Goal: Task Accomplishment & Management: Manage account settings

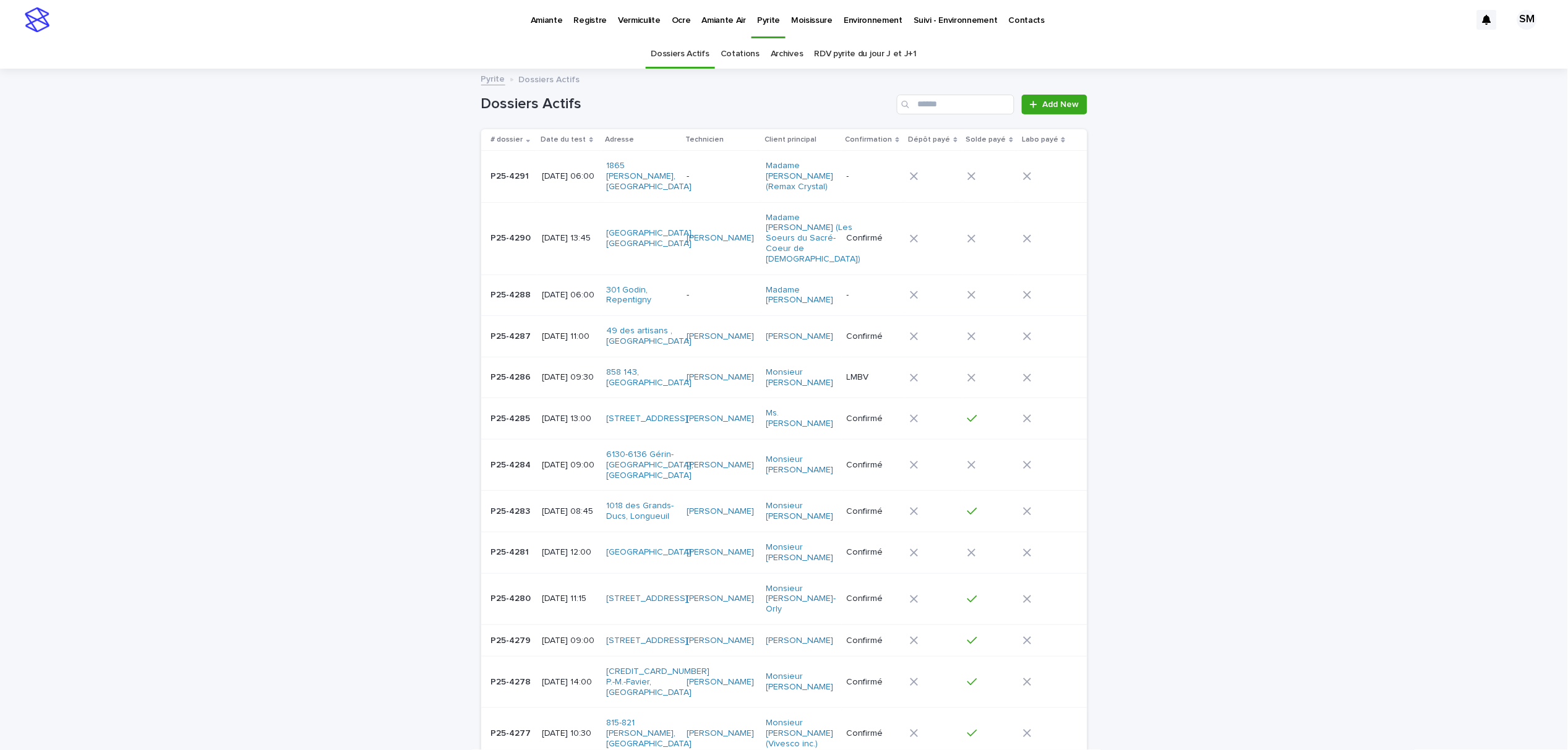
click at [539, 15] on p "Amiante" at bounding box center [546, 13] width 32 height 26
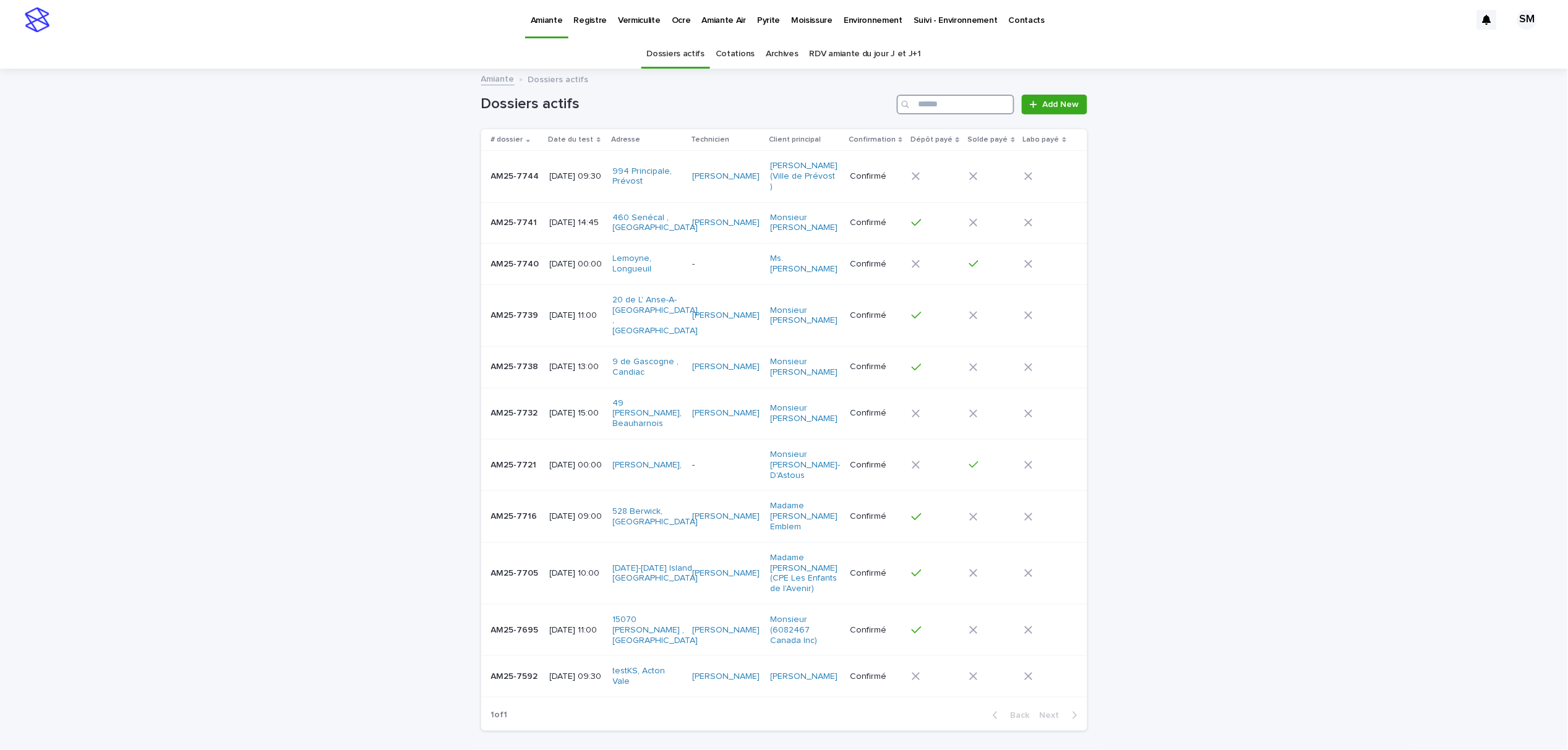
click at [945, 112] on input "Search" at bounding box center [956, 104] width 118 height 20
click at [957, 104] on input "*****" at bounding box center [956, 104] width 118 height 20
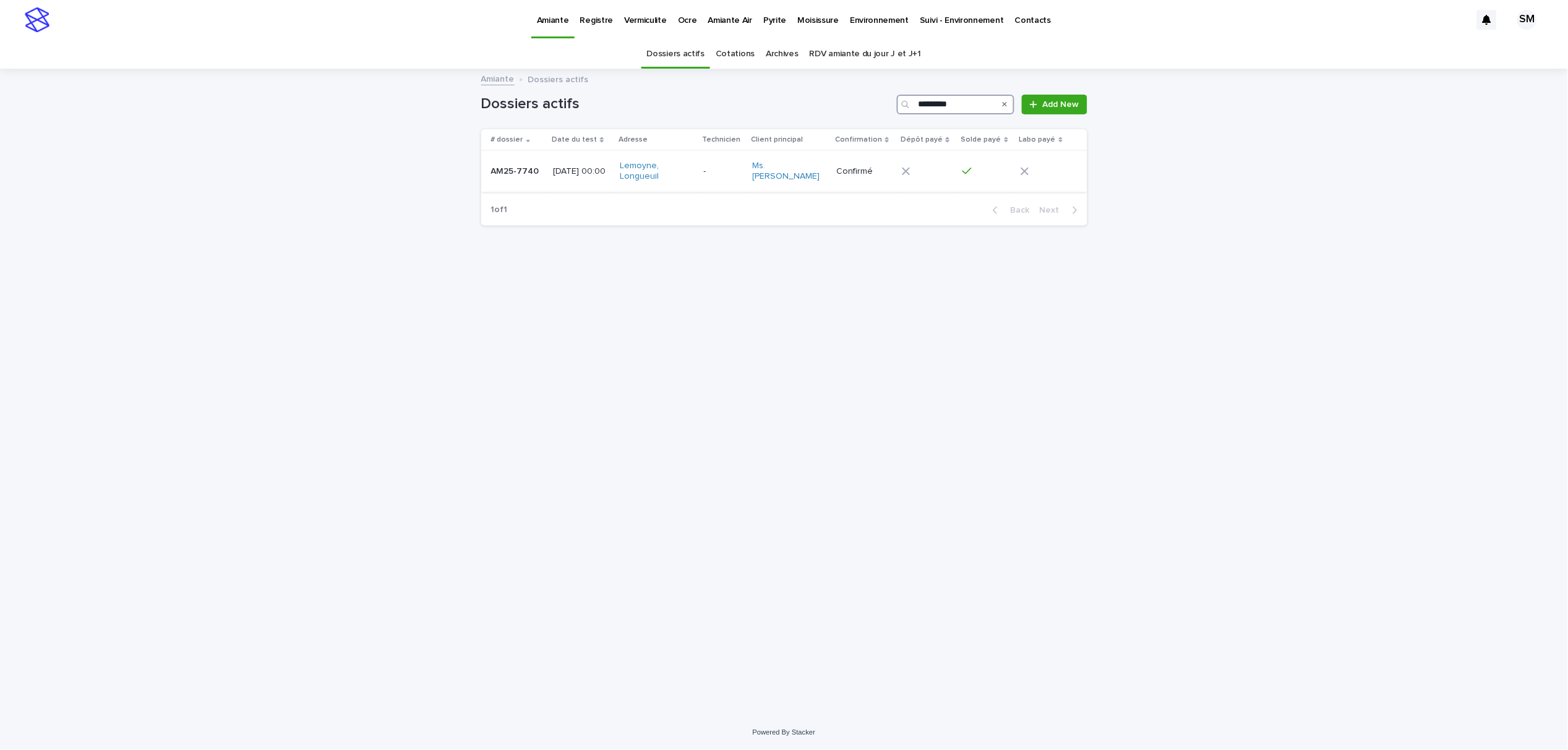
type input "*********"
click at [500, 179] on div "AM25-7740 AM25-7740" at bounding box center [518, 171] width 53 height 20
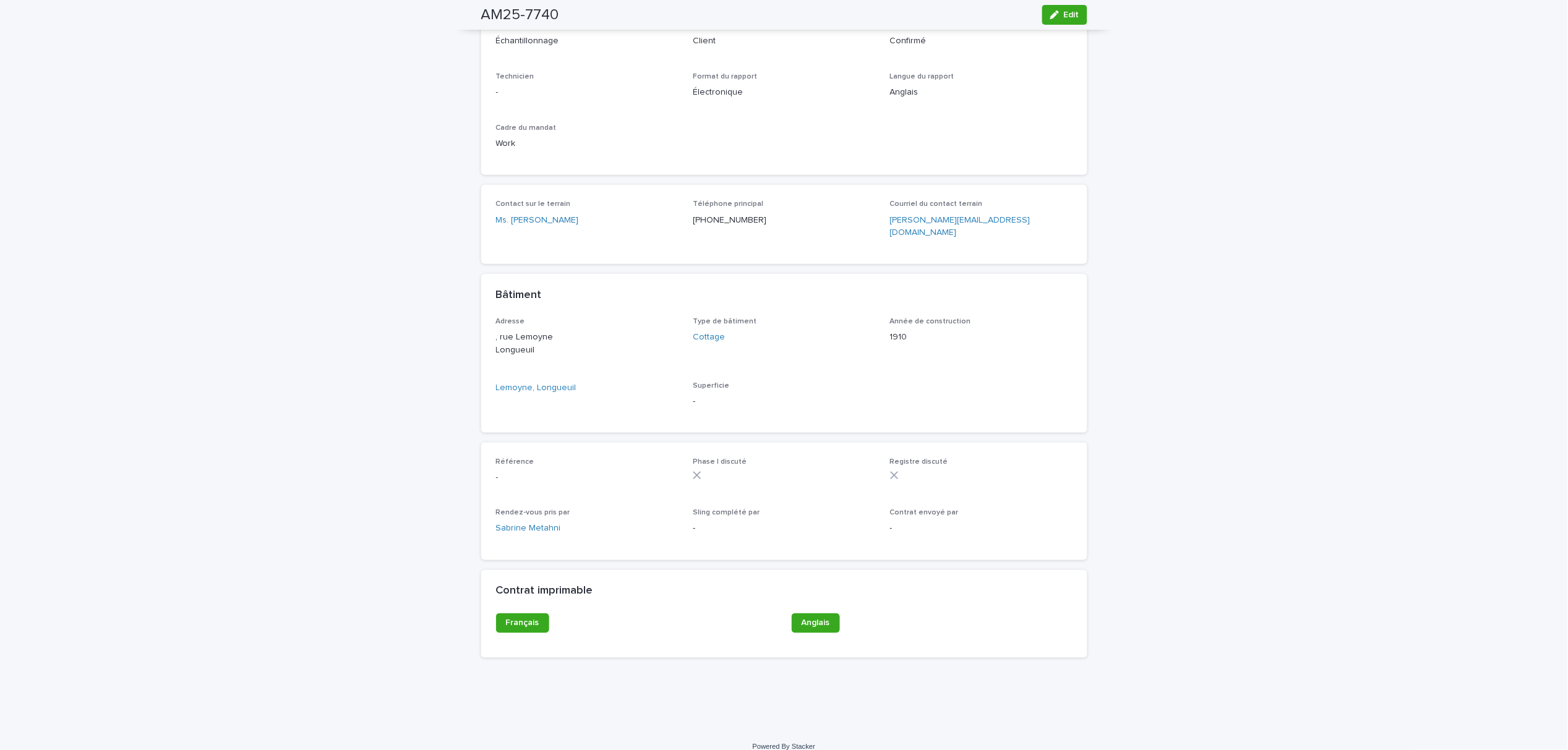
scroll to position [69, 0]
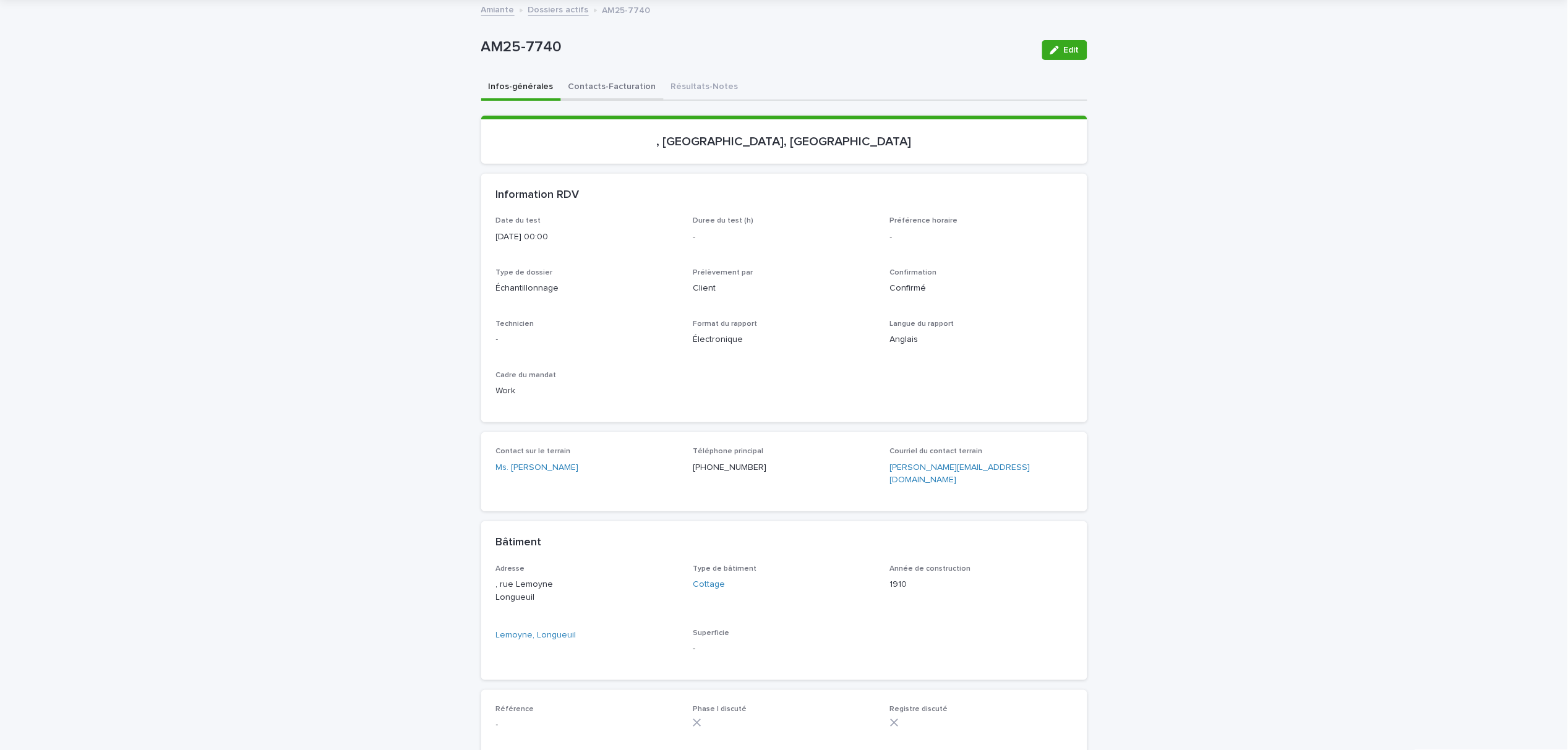
click at [598, 91] on button "Contacts-Facturation" at bounding box center [612, 88] width 103 height 26
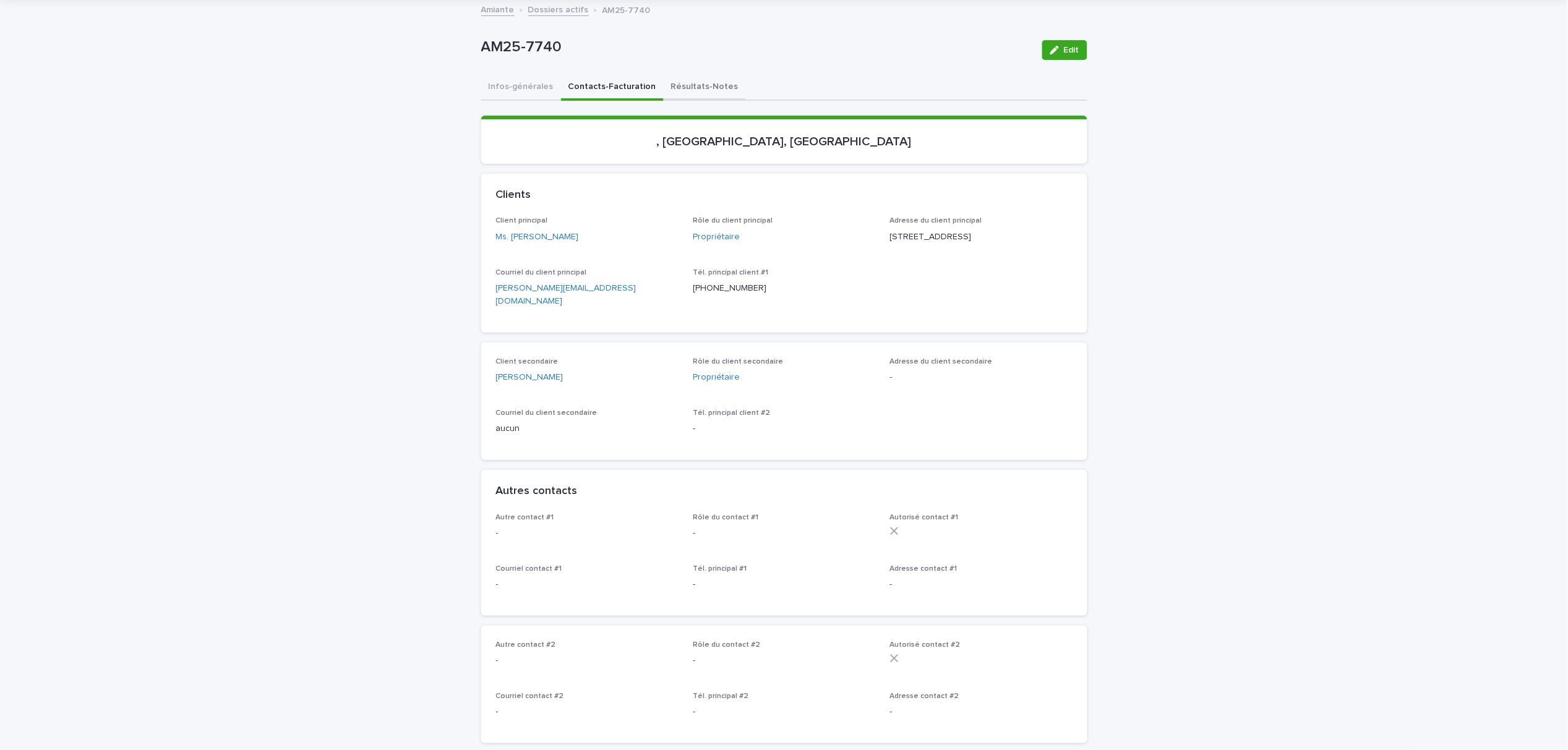
click at [685, 82] on button "Résultats-Notes" at bounding box center [704, 88] width 82 height 26
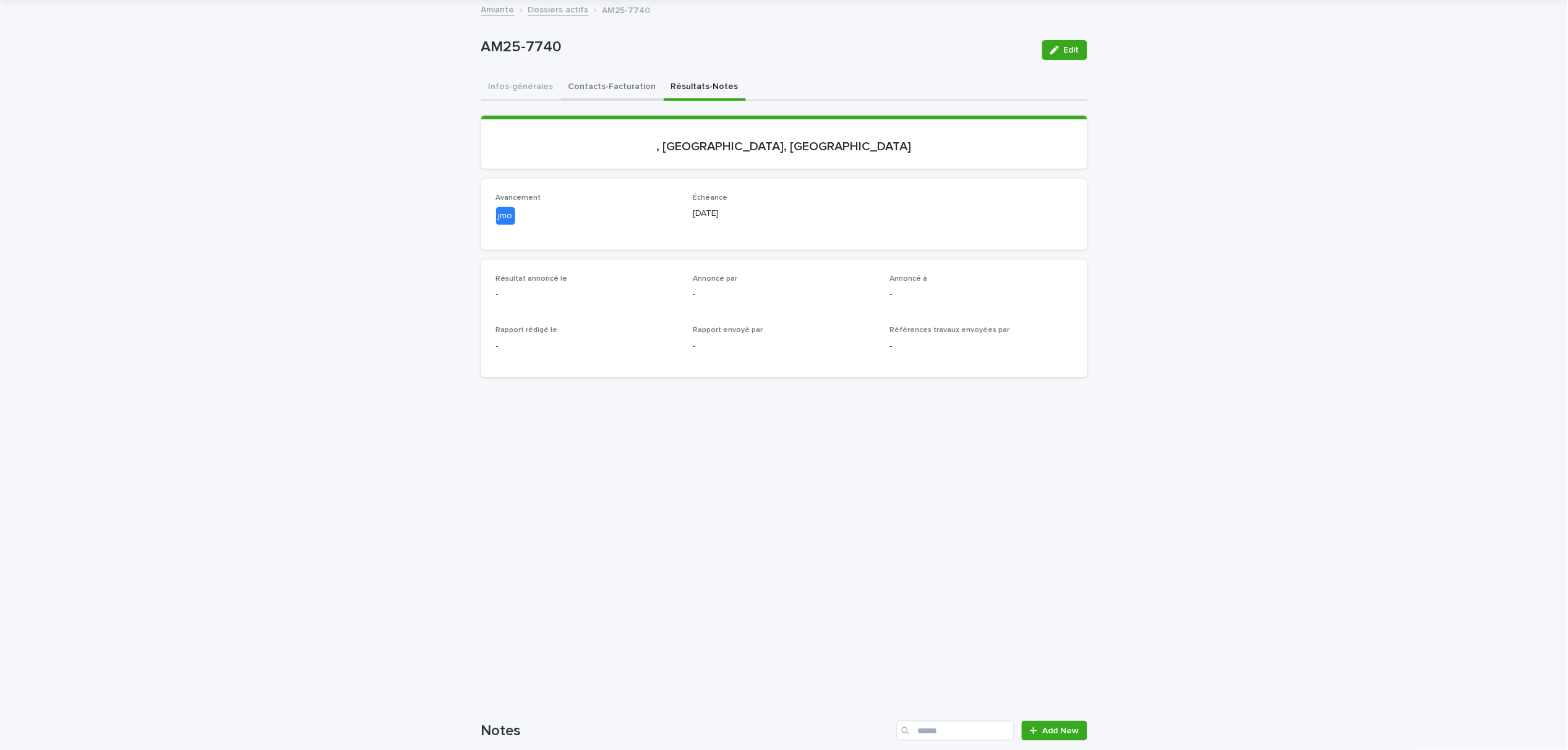
click at [592, 88] on button "Contacts-Facturation" at bounding box center [612, 88] width 103 height 26
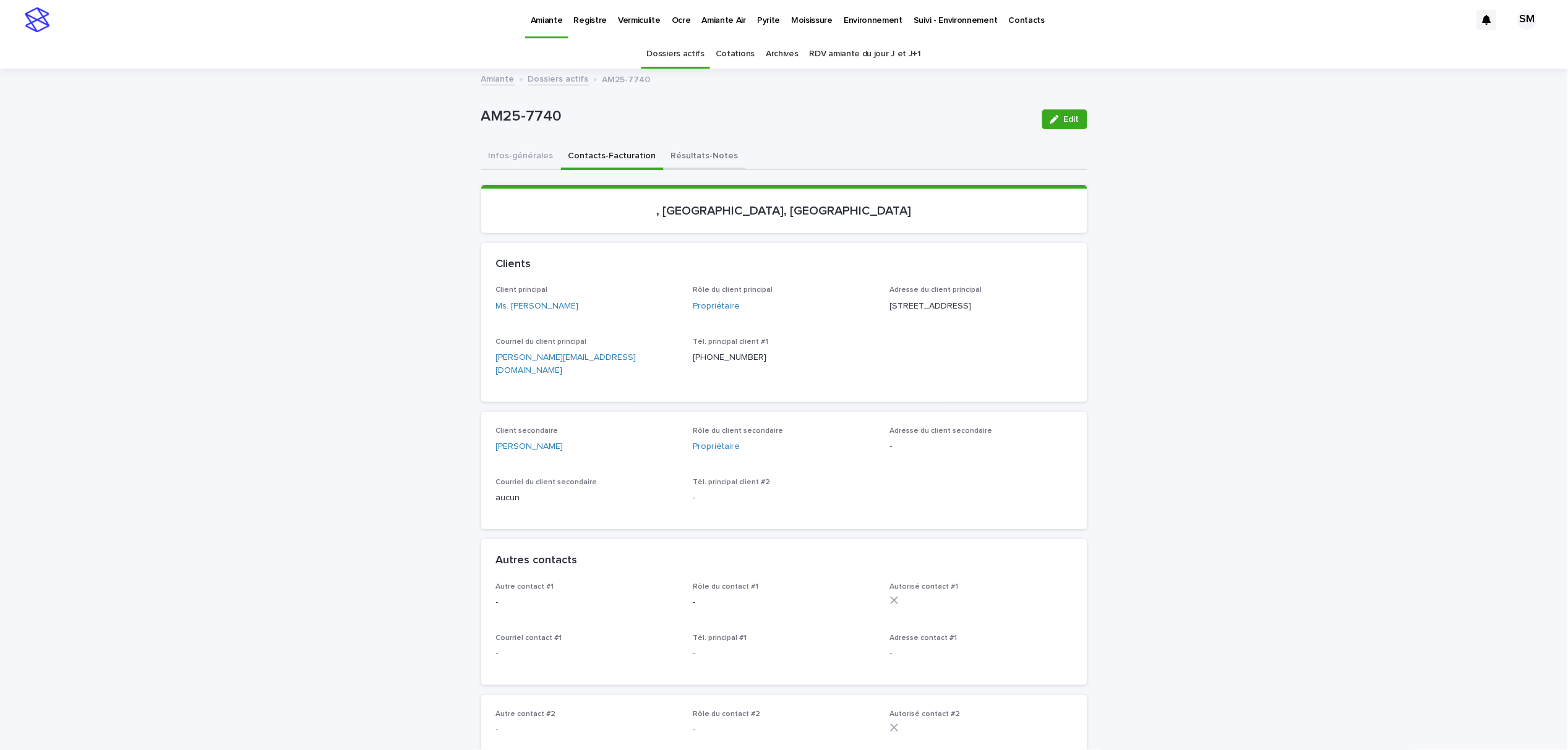
click at [690, 154] on button "Résultats-Notes" at bounding box center [704, 157] width 82 height 26
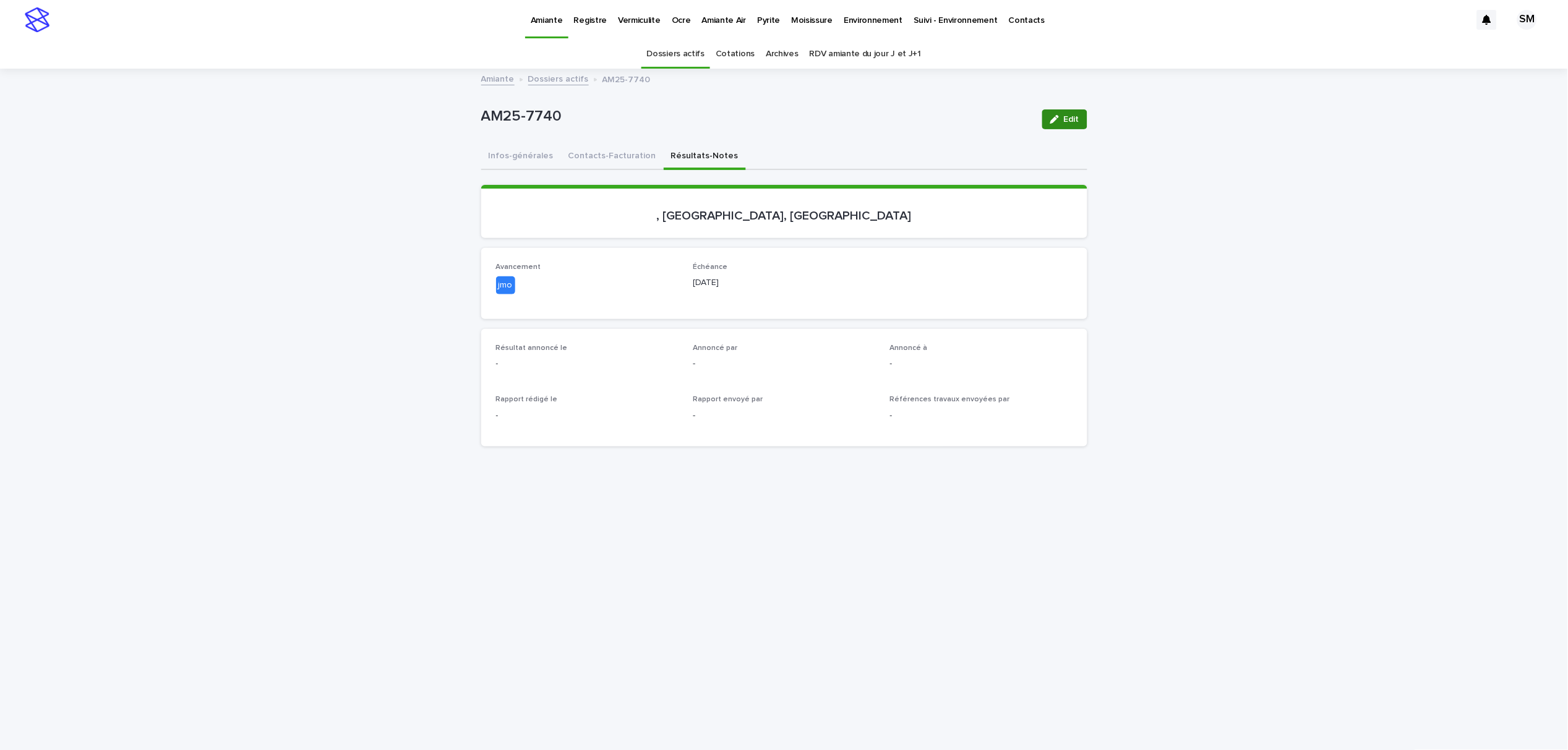
click at [1077, 118] on button "Edit" at bounding box center [1065, 119] width 45 height 20
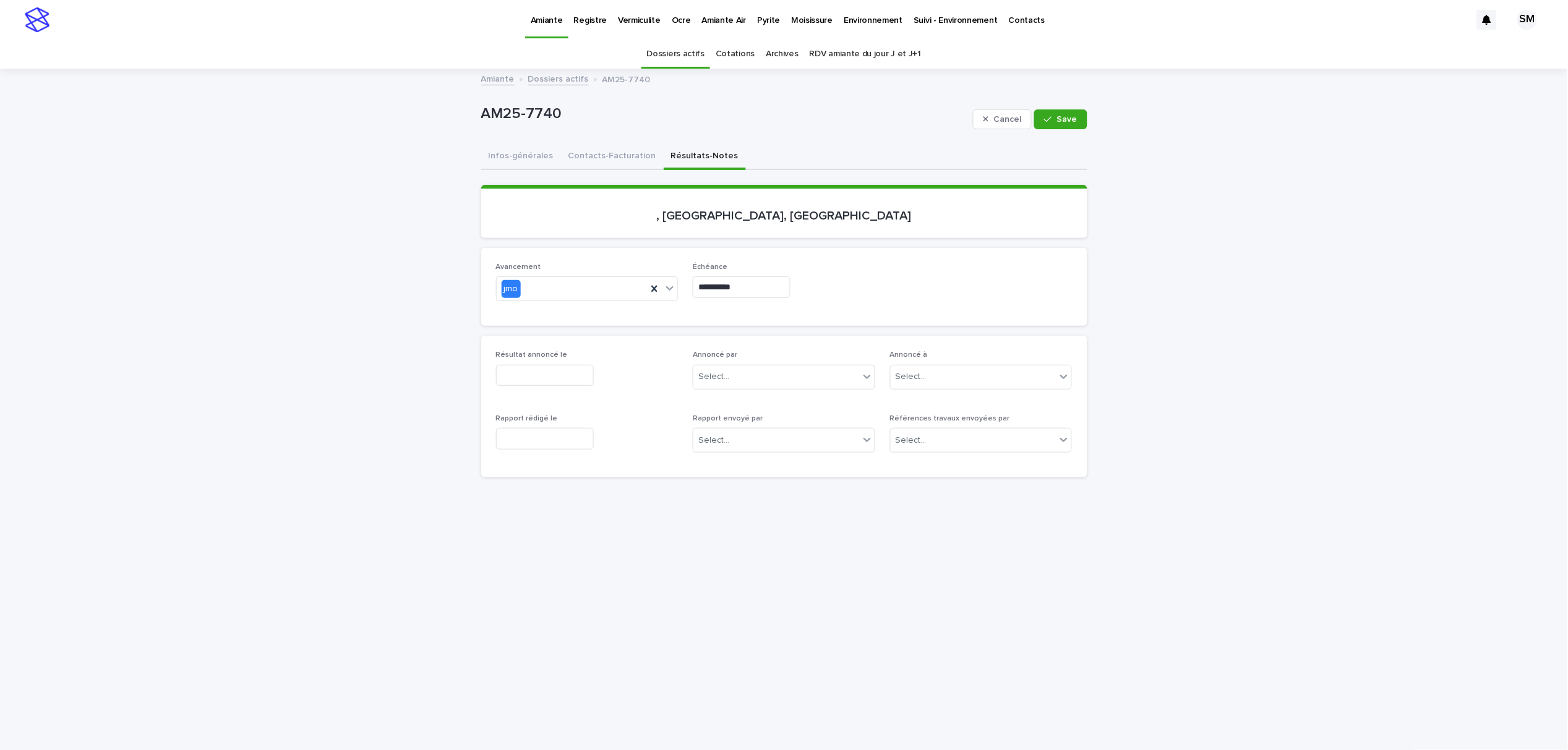
click at [544, 434] on input "text" at bounding box center [545, 438] width 97 height 22
click at [527, 362] on div "21" at bounding box center [531, 357] width 17 height 17
type input "**********"
click at [527, 379] on input "text" at bounding box center [545, 375] width 97 height 22
click at [531, 295] on div "21" at bounding box center [531, 294] width 17 height 17
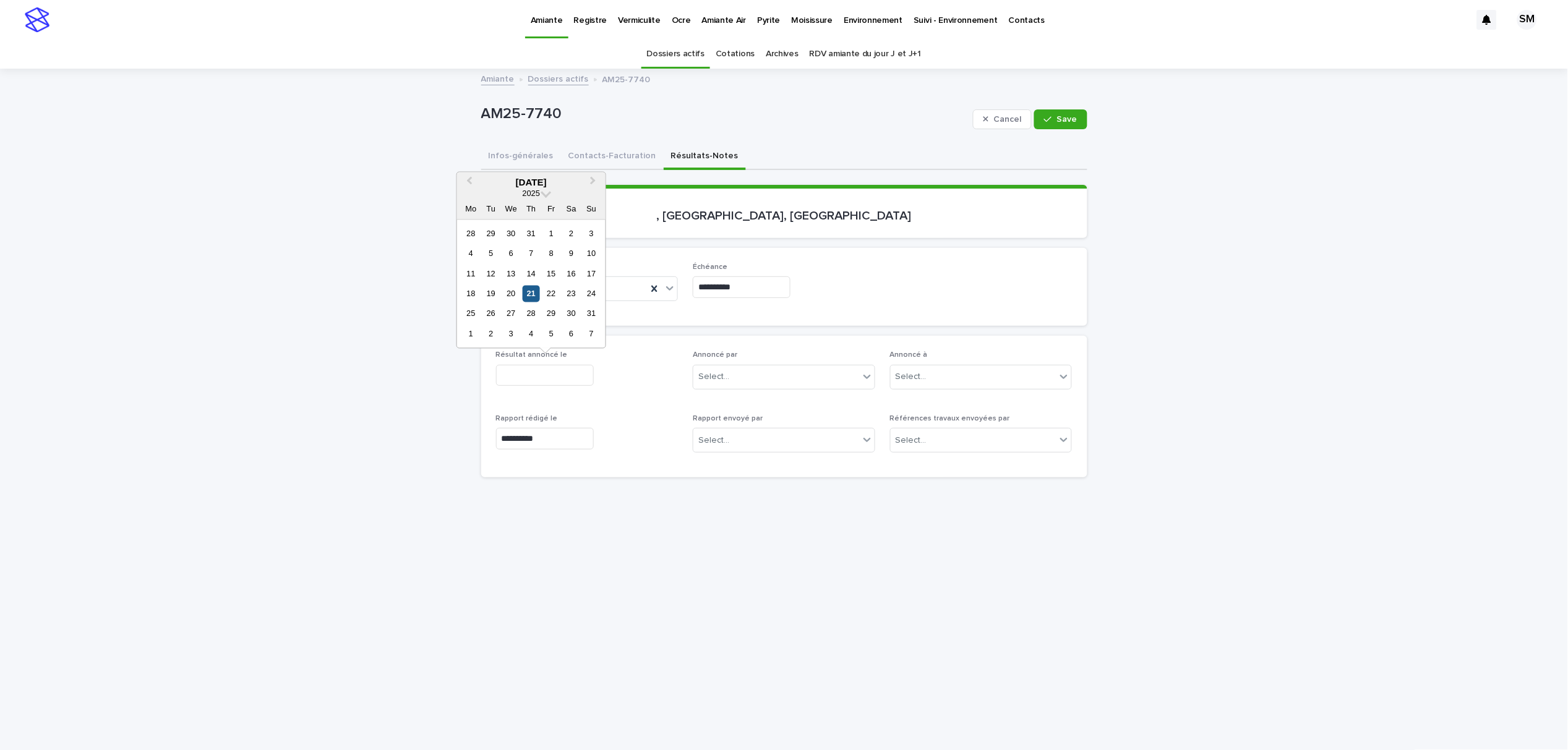
type input "**********"
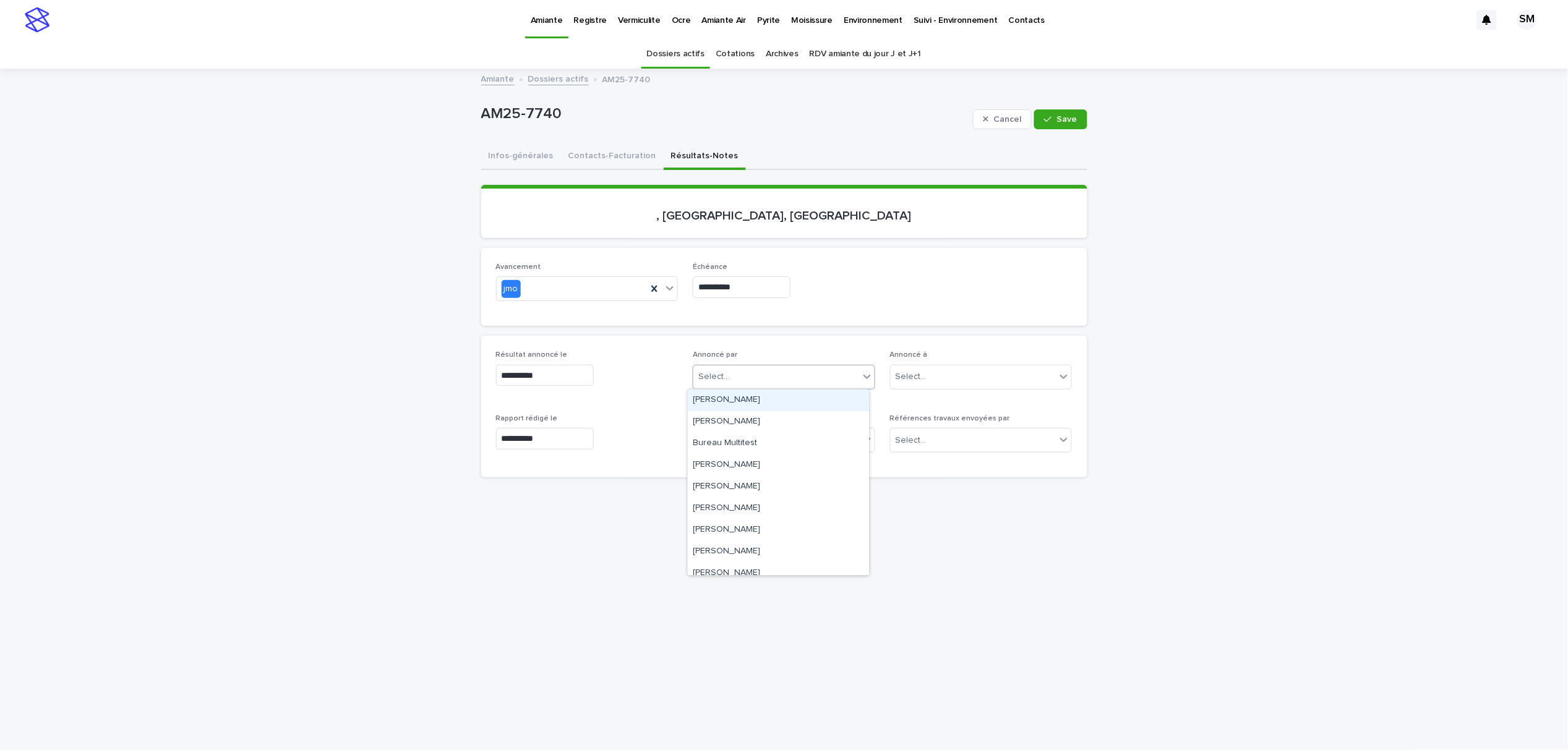
click at [731, 377] on input "text" at bounding box center [731, 377] width 2 height 11
type input "**"
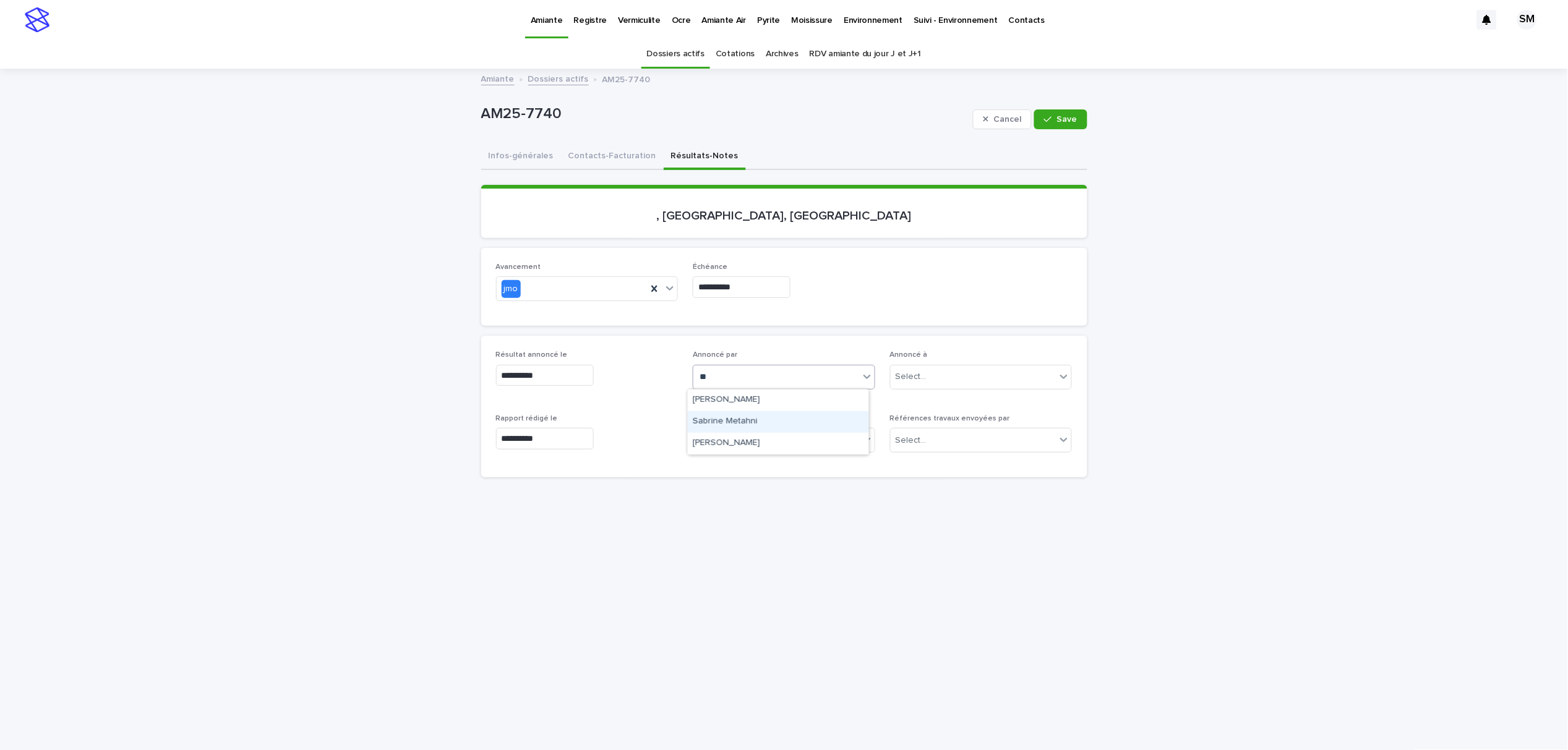
click at [744, 424] on div "Sabrine Metahni" at bounding box center [778, 421] width 181 height 22
click at [1052, 126] on button "Save" at bounding box center [1061, 119] width 53 height 20
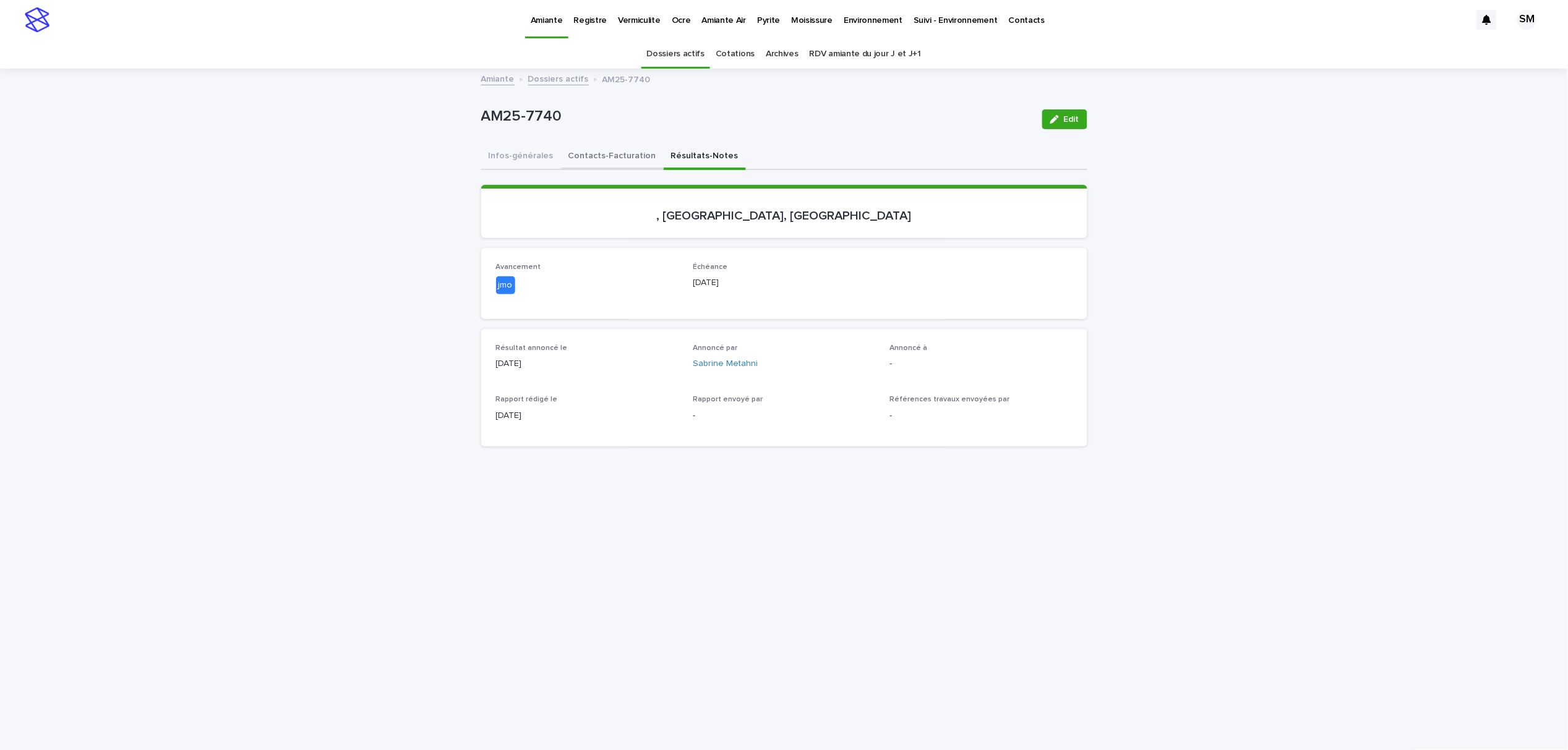
drag, startPoint x: 583, startPoint y: 137, endPoint x: 586, endPoint y: 150, distance: 13.3
click at [583, 141] on div "AM25-7740 Edit" at bounding box center [784, 119] width 606 height 49
click at [587, 150] on button "Contacts-Facturation" at bounding box center [612, 157] width 103 height 26
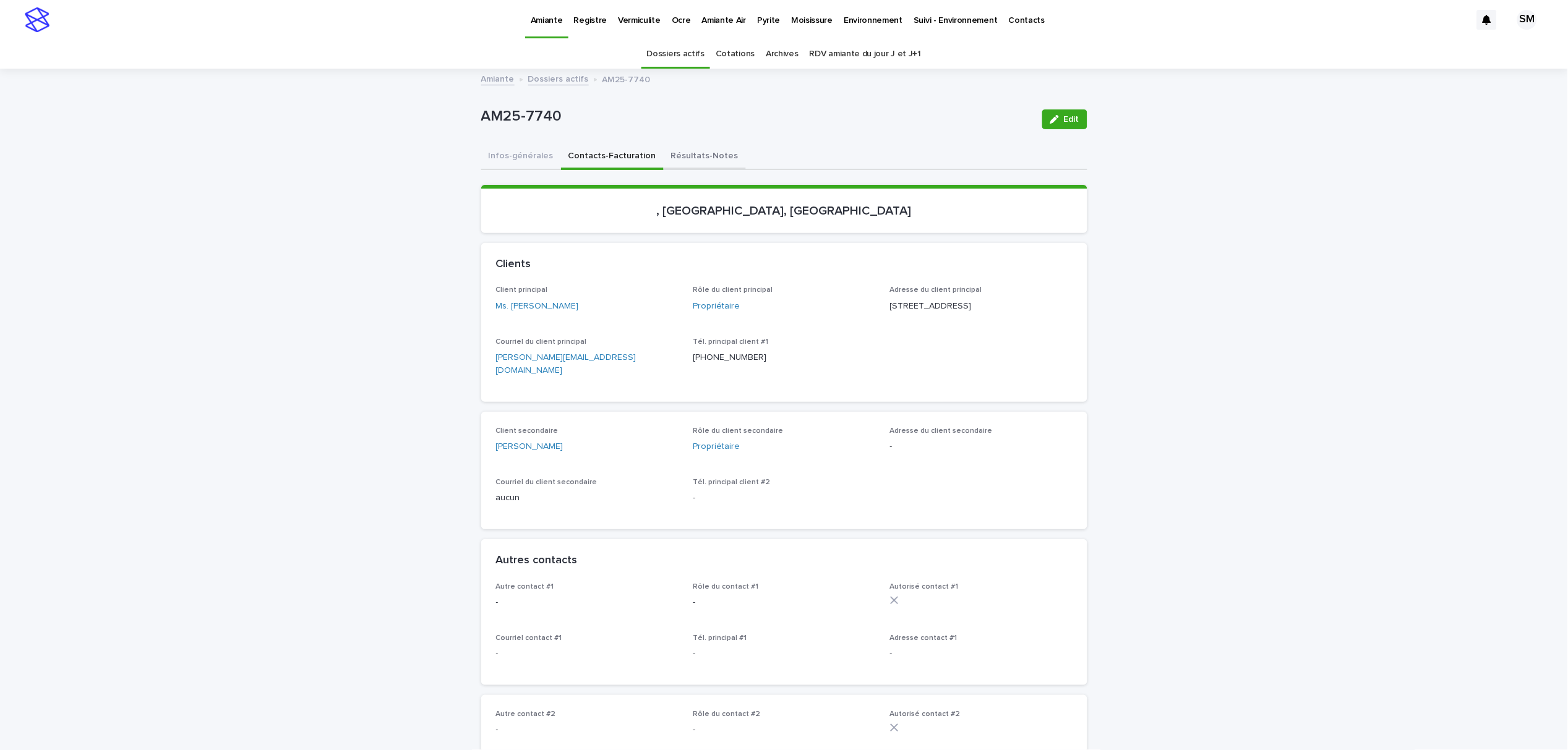
click at [663, 155] on button "Résultats-Notes" at bounding box center [704, 157] width 82 height 26
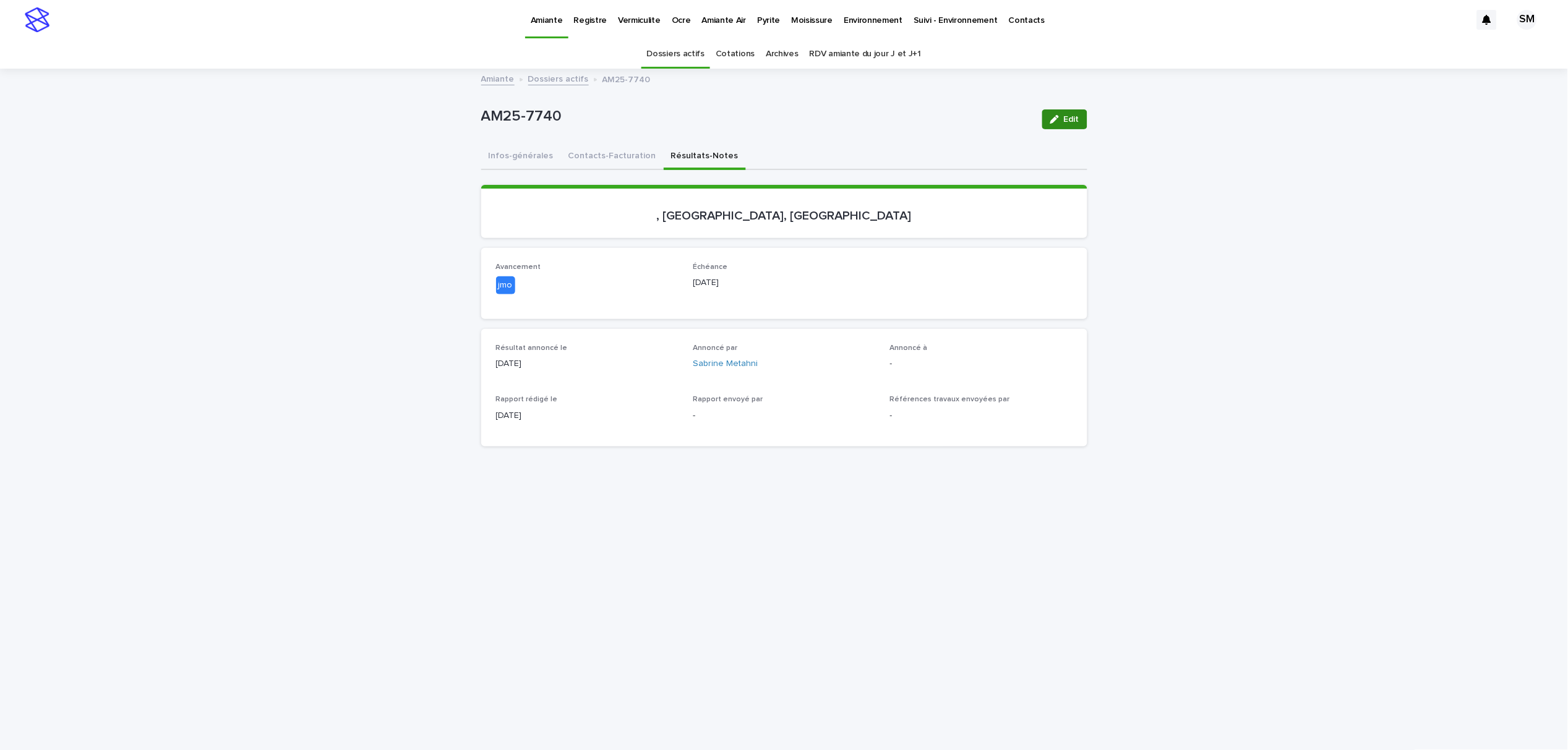
click at [1051, 124] on button "Edit" at bounding box center [1065, 119] width 45 height 20
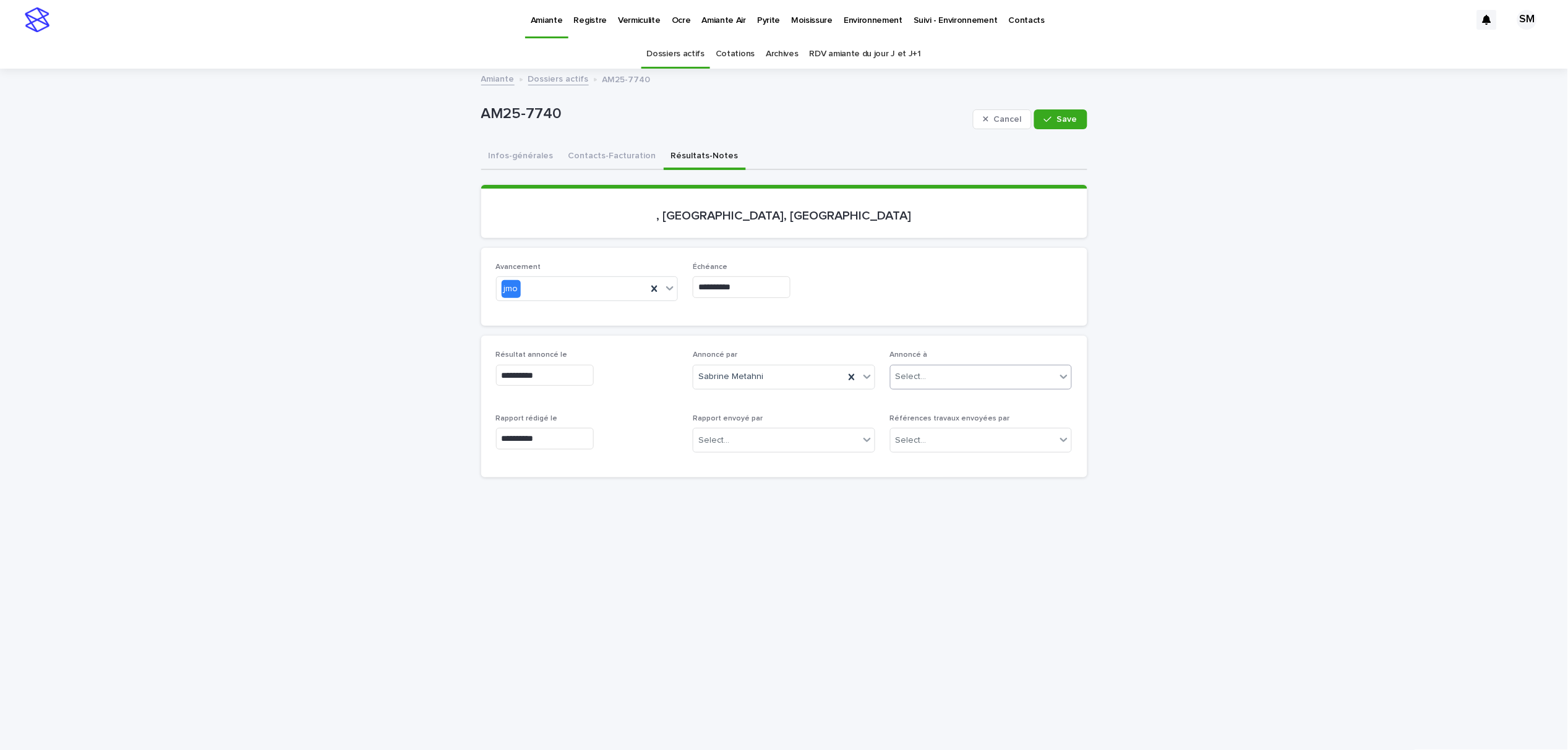
click at [936, 373] on div "Select..." at bounding box center [973, 376] width 165 height 20
type input "******"
click at [940, 423] on div "Ms. Dominique Mitchell" at bounding box center [976, 421] width 181 height 22
click at [1065, 119] on span "Save" at bounding box center [1067, 119] width 20 height 8
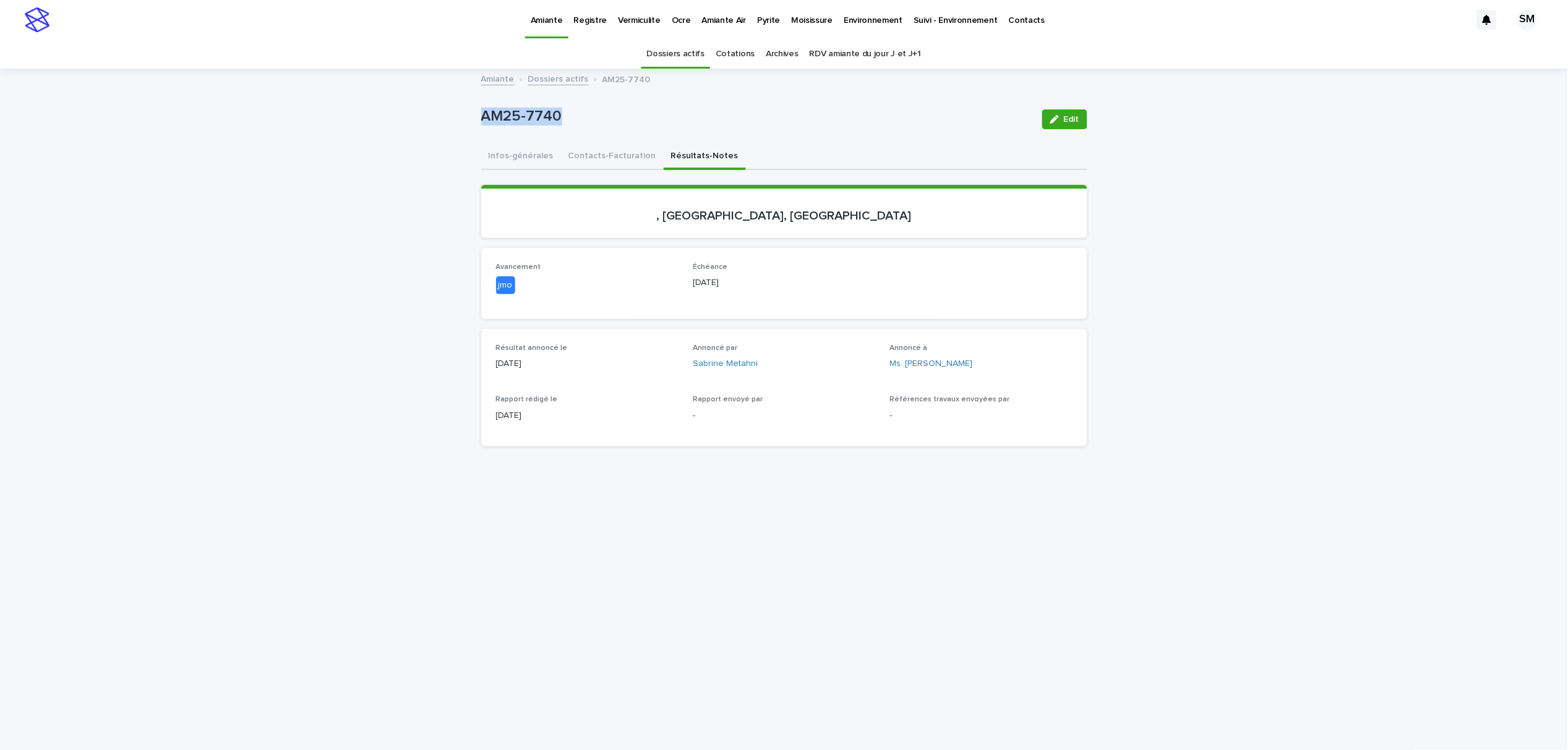
drag, startPoint x: 593, startPoint y: 123, endPoint x: 425, endPoint y: 125, distance: 168.0
click at [425, 125] on div "Loading... Saving… Loading... Saving… AM25-7740 Edit AM25-7740 Edit Sorry, ther…" at bounding box center [784, 531] width 1568 height 924
copy p "AM25-7740"
click at [583, 155] on button "Contacts-Facturation" at bounding box center [612, 157] width 103 height 26
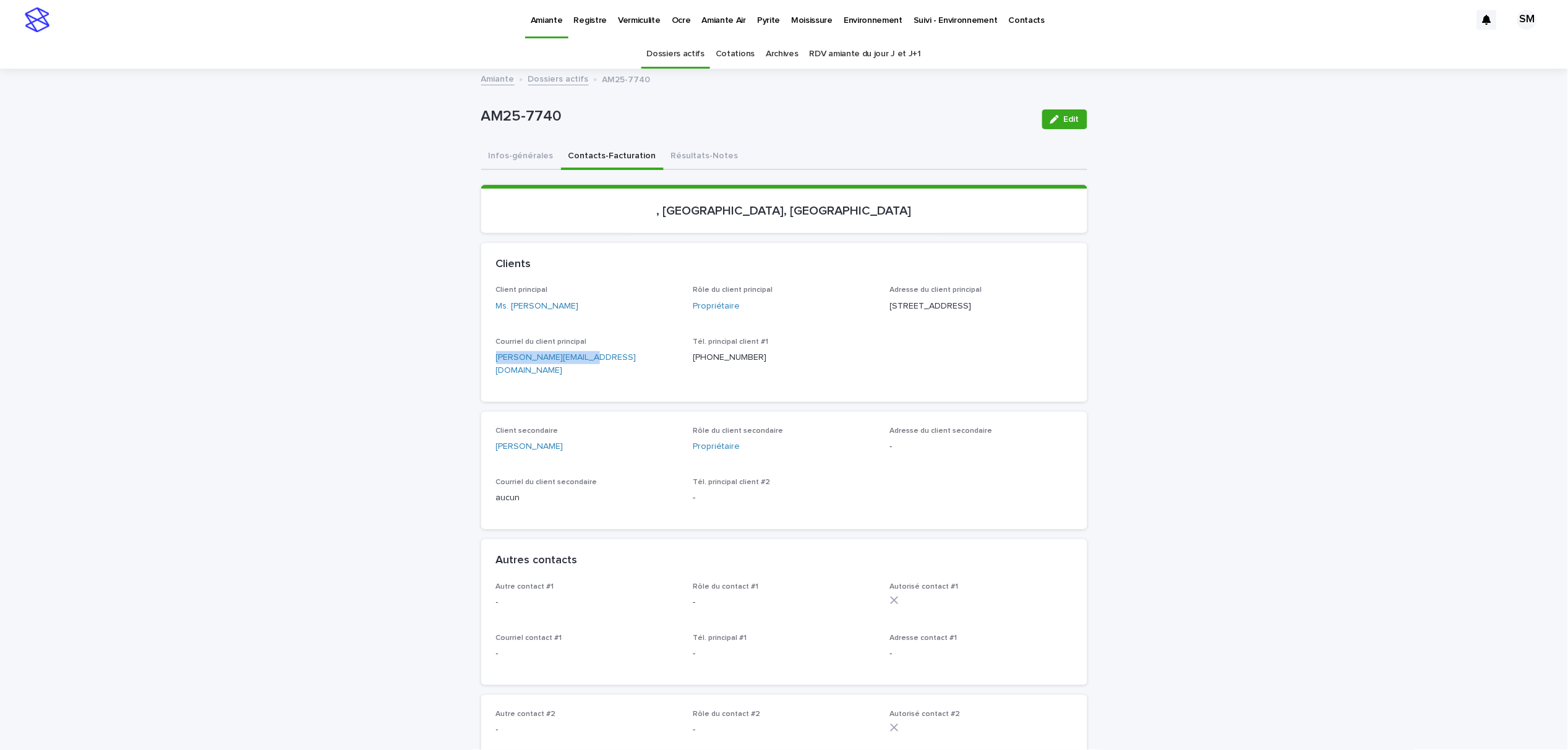
drag, startPoint x: 611, startPoint y: 364, endPoint x: 481, endPoint y: 372, distance: 130.2
click at [481, 372] on div "Client principal Ms. Dominique Mitchell Rôle du client principal Propriétaire A…" at bounding box center [784, 343] width 606 height 116
copy link "nikimitchell@live.com"
click at [679, 155] on button "Résultats-Notes" at bounding box center [704, 157] width 82 height 26
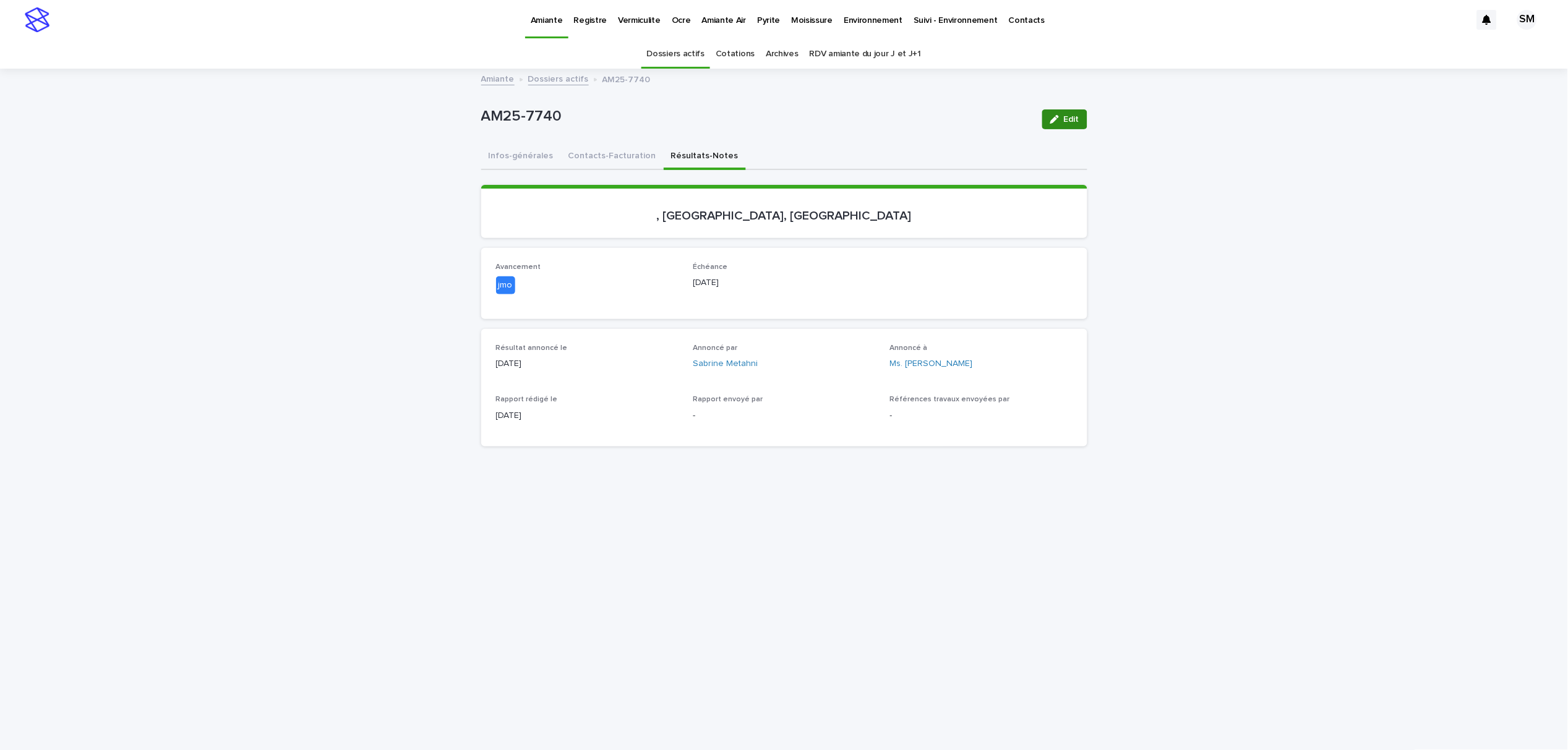
click at [1050, 125] on button "Edit" at bounding box center [1065, 119] width 45 height 20
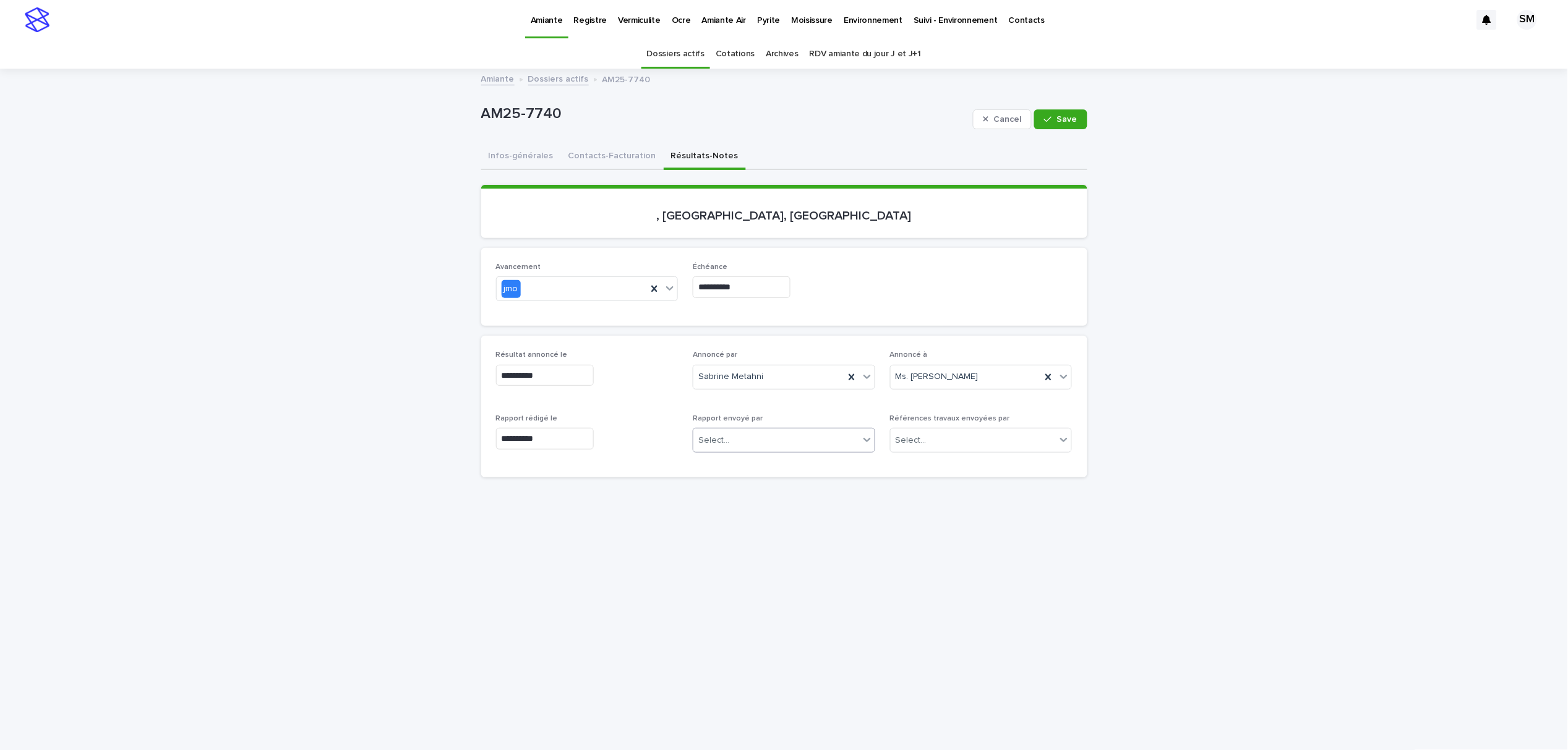
click at [781, 443] on div "Select..." at bounding box center [776, 440] width 165 height 20
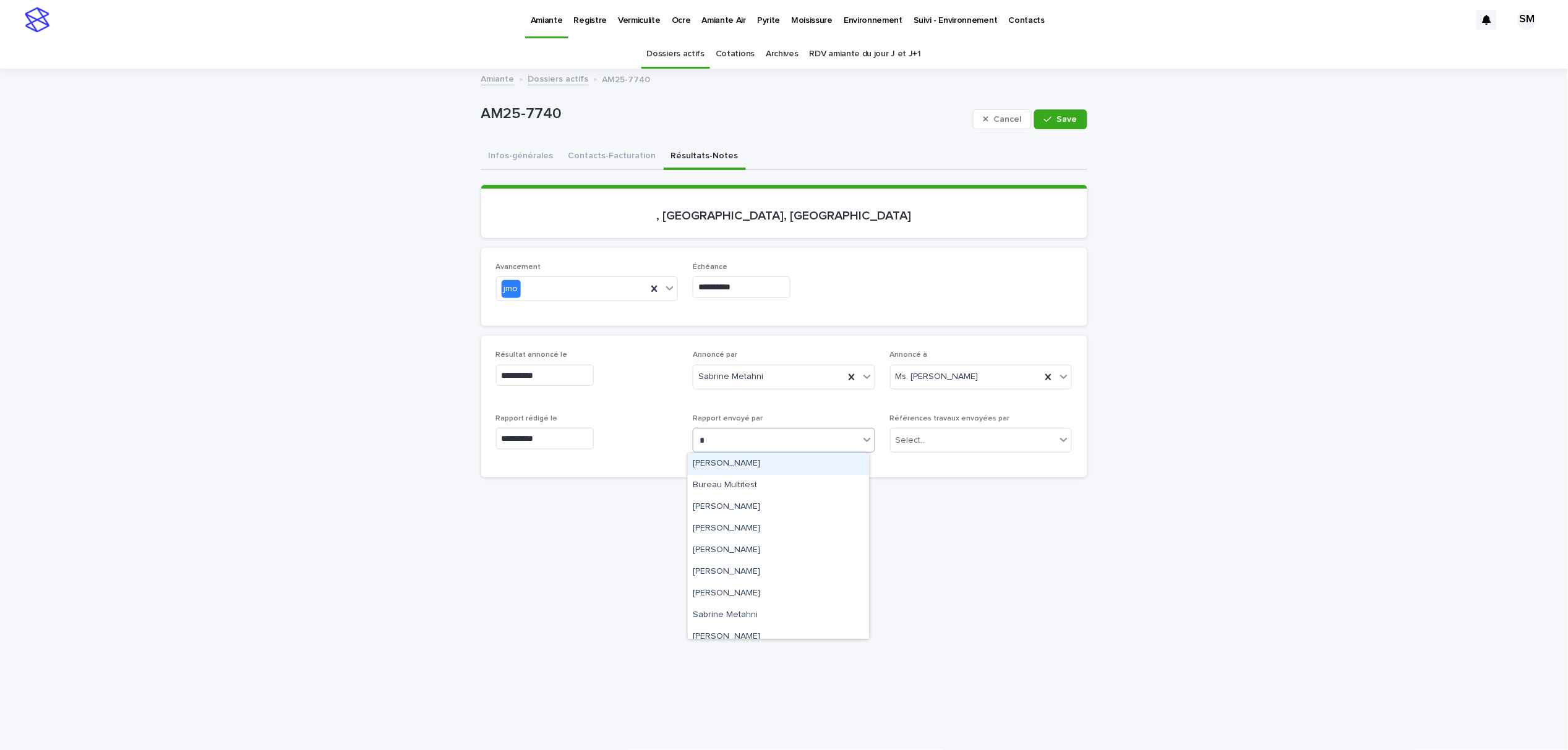
type input "**"
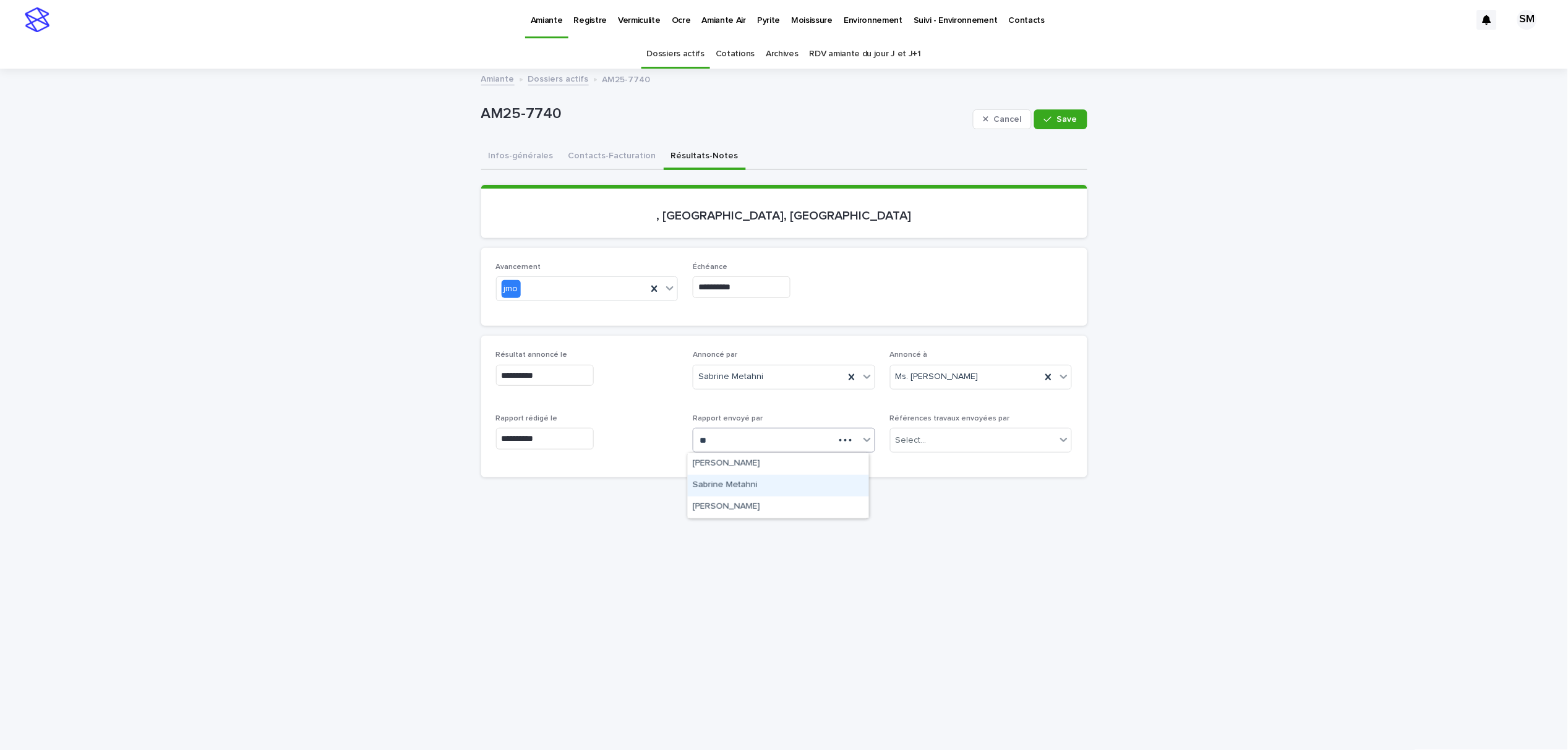
click at [762, 484] on div "Sabrine Metahni" at bounding box center [778, 486] width 181 height 22
click at [666, 288] on icon at bounding box center [670, 289] width 8 height 5
click at [528, 397] on span "complété" at bounding box center [517, 397] width 42 height 14
click at [1044, 116] on icon "button" at bounding box center [1048, 119] width 8 height 8
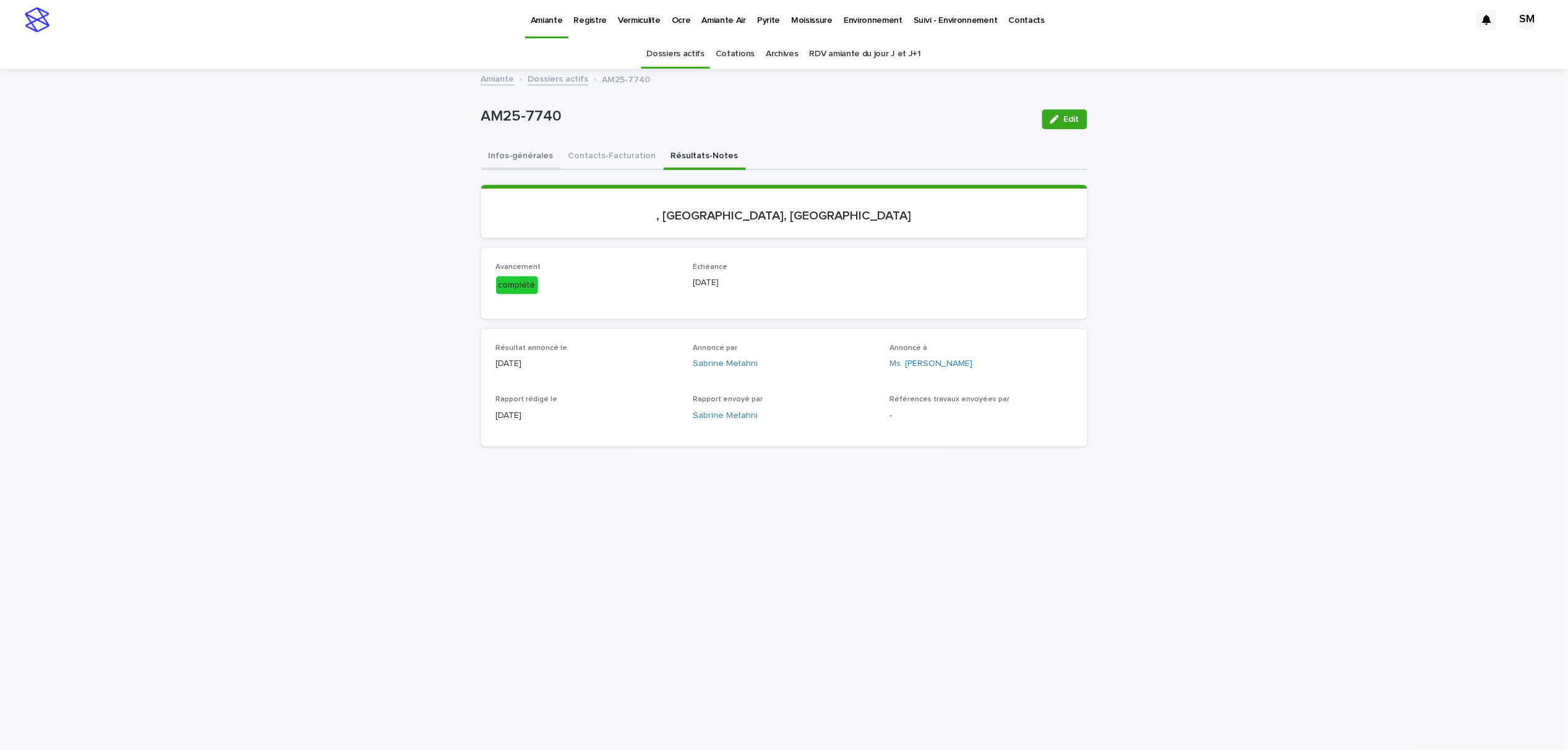
drag, startPoint x: 496, startPoint y: 156, endPoint x: 608, endPoint y: 162, distance: 112.2
click at [496, 156] on button "Infos-générales" at bounding box center [521, 157] width 80 height 26
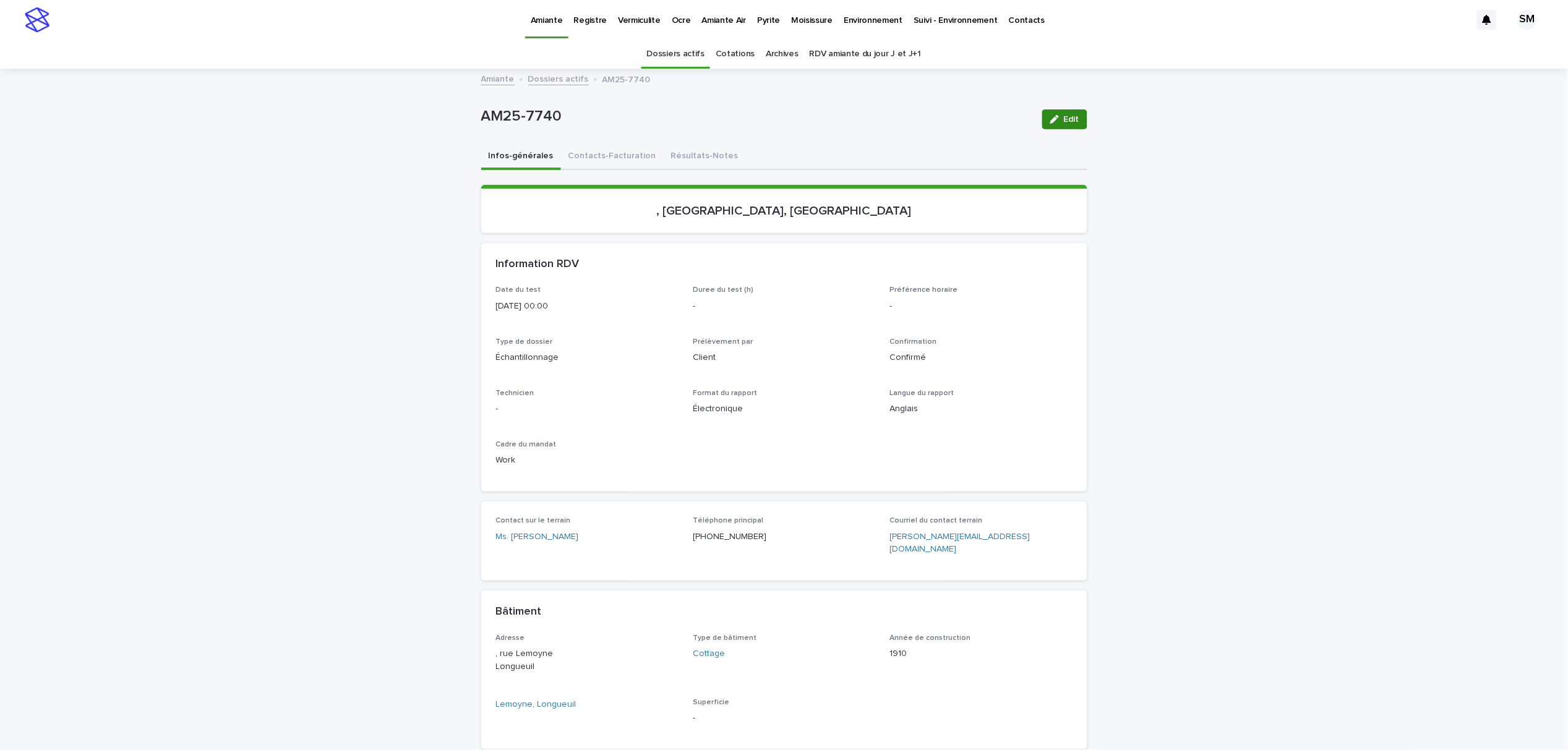
click at [1056, 125] on button "Edit" at bounding box center [1065, 119] width 45 height 20
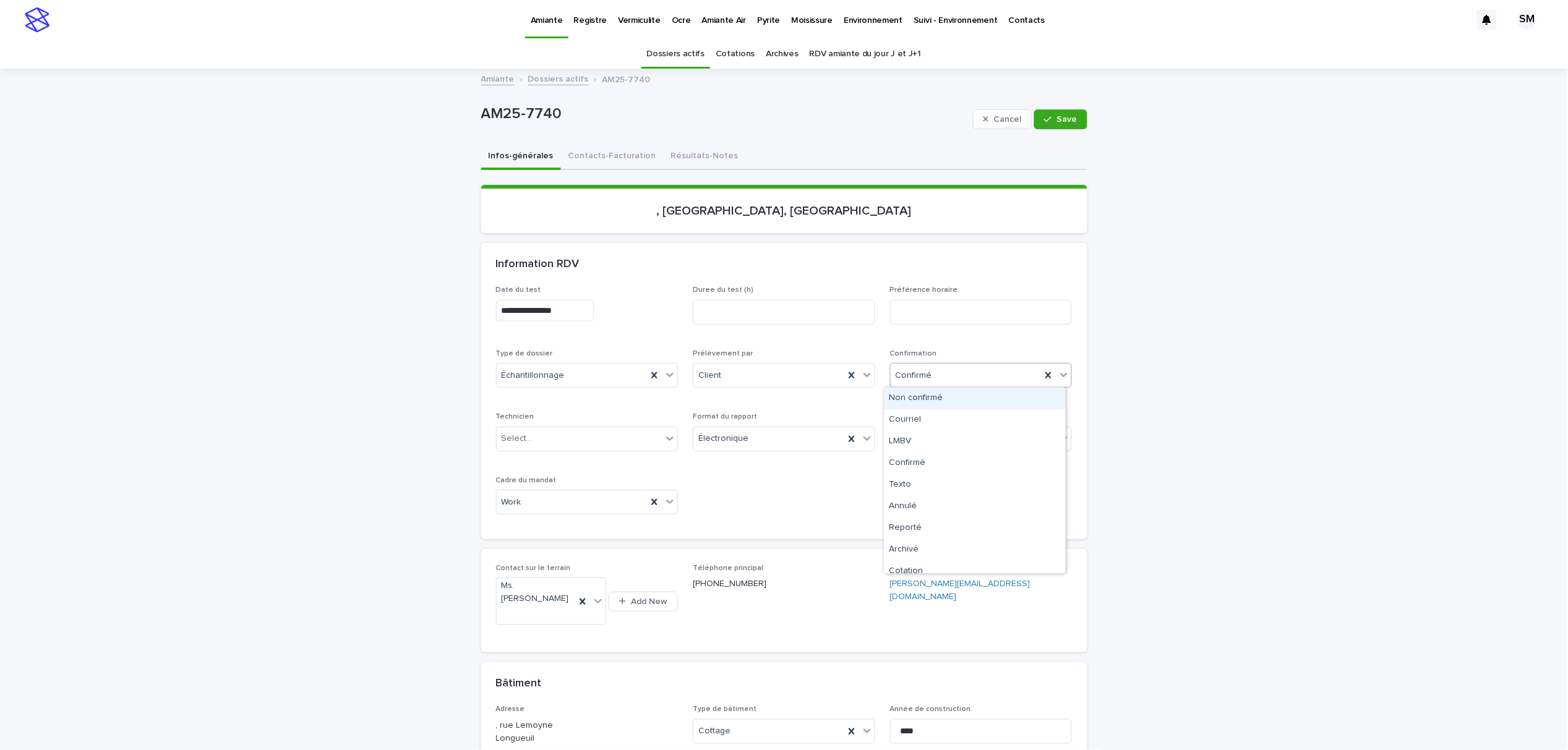
click at [1058, 380] on icon at bounding box center [1064, 375] width 12 height 12
click at [935, 548] on div "Archivé" at bounding box center [976, 550] width 181 height 22
click at [1050, 128] on button "Save" at bounding box center [1061, 119] width 53 height 20
